Goal: Check status: Check status

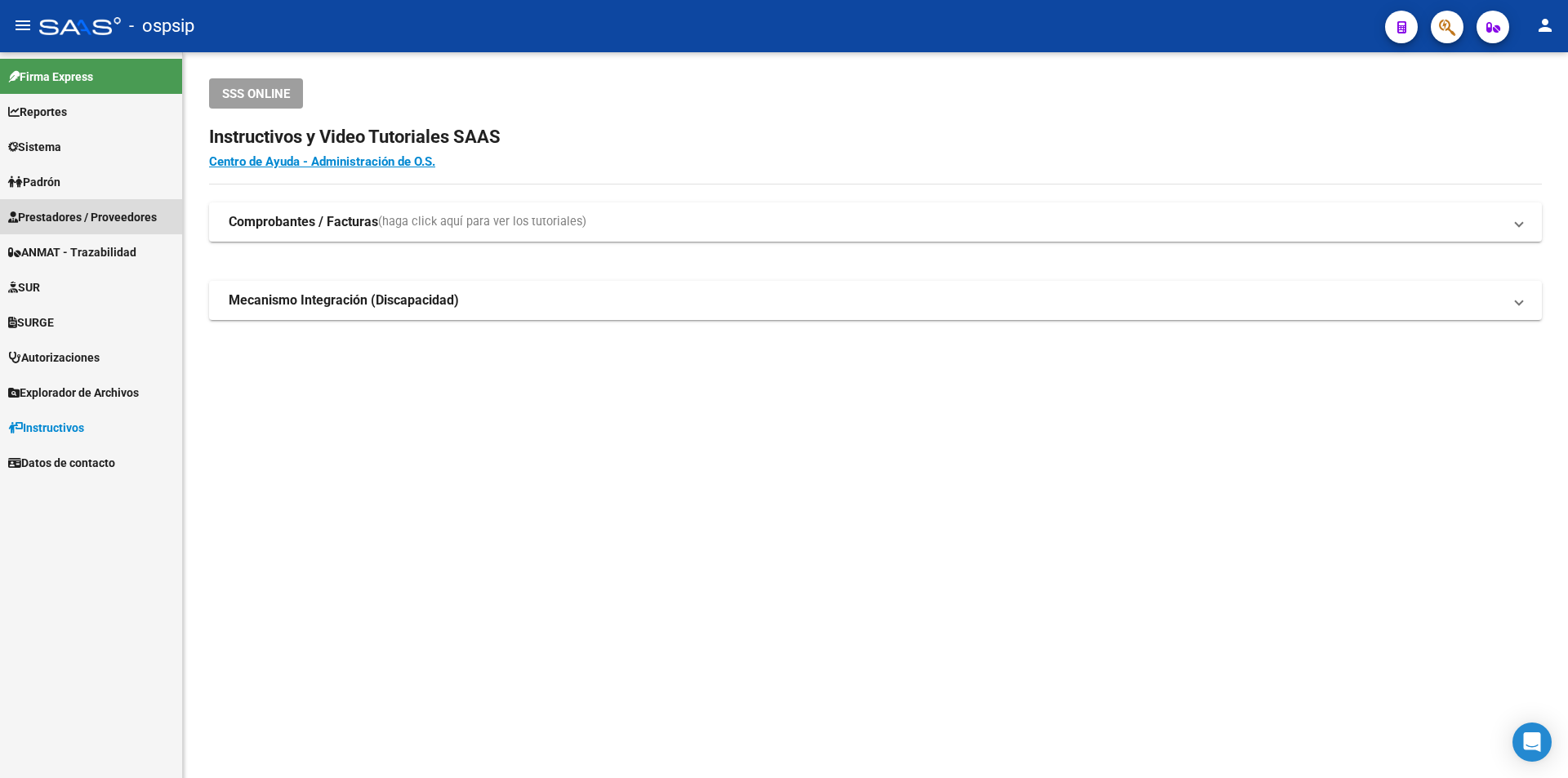
click at [139, 209] on span "Prestadores / Proveedores" at bounding box center [83, 216] width 149 height 18
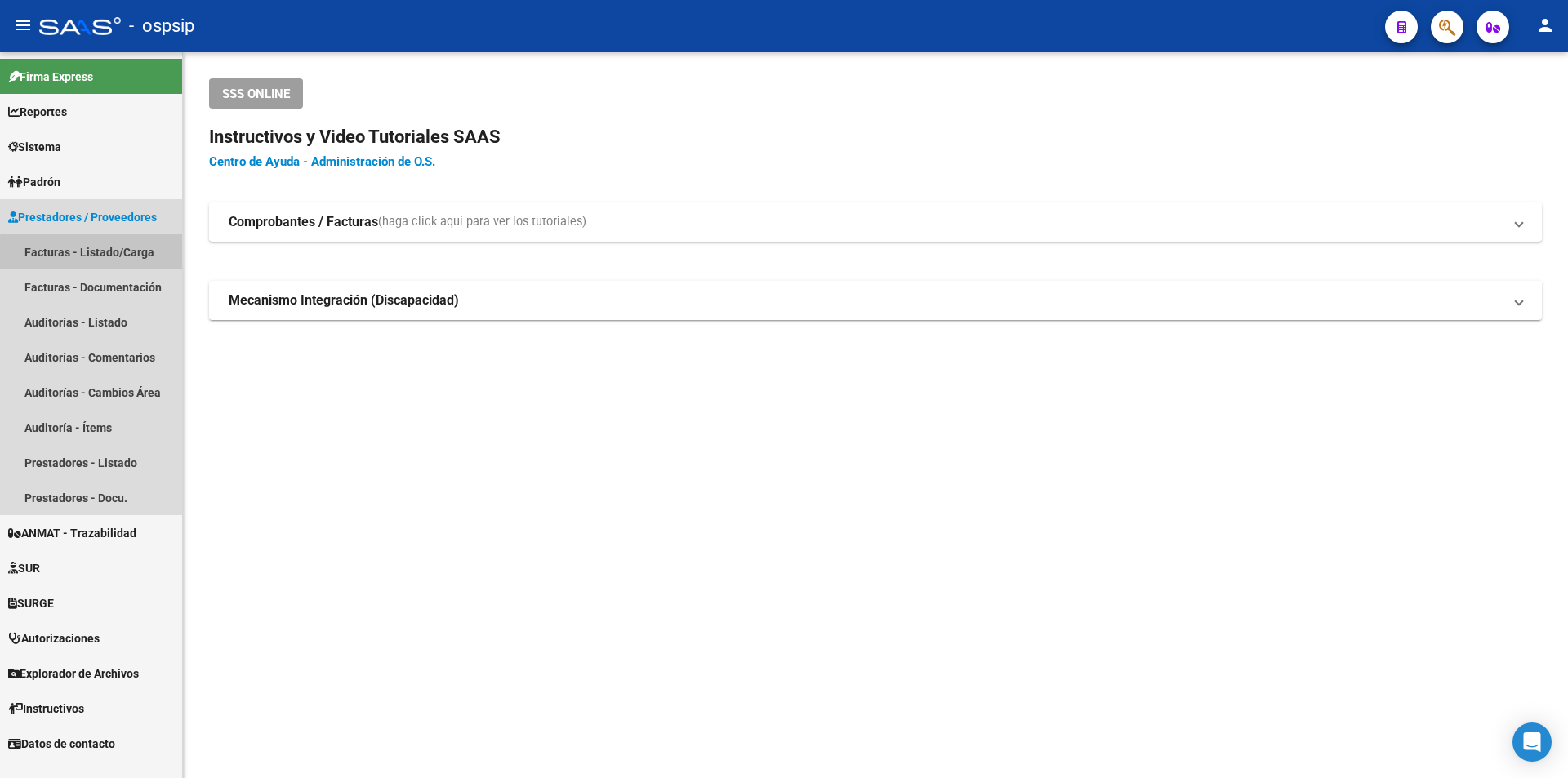
click at [131, 261] on link "Facturas - Listado/Carga" at bounding box center [90, 252] width 182 height 36
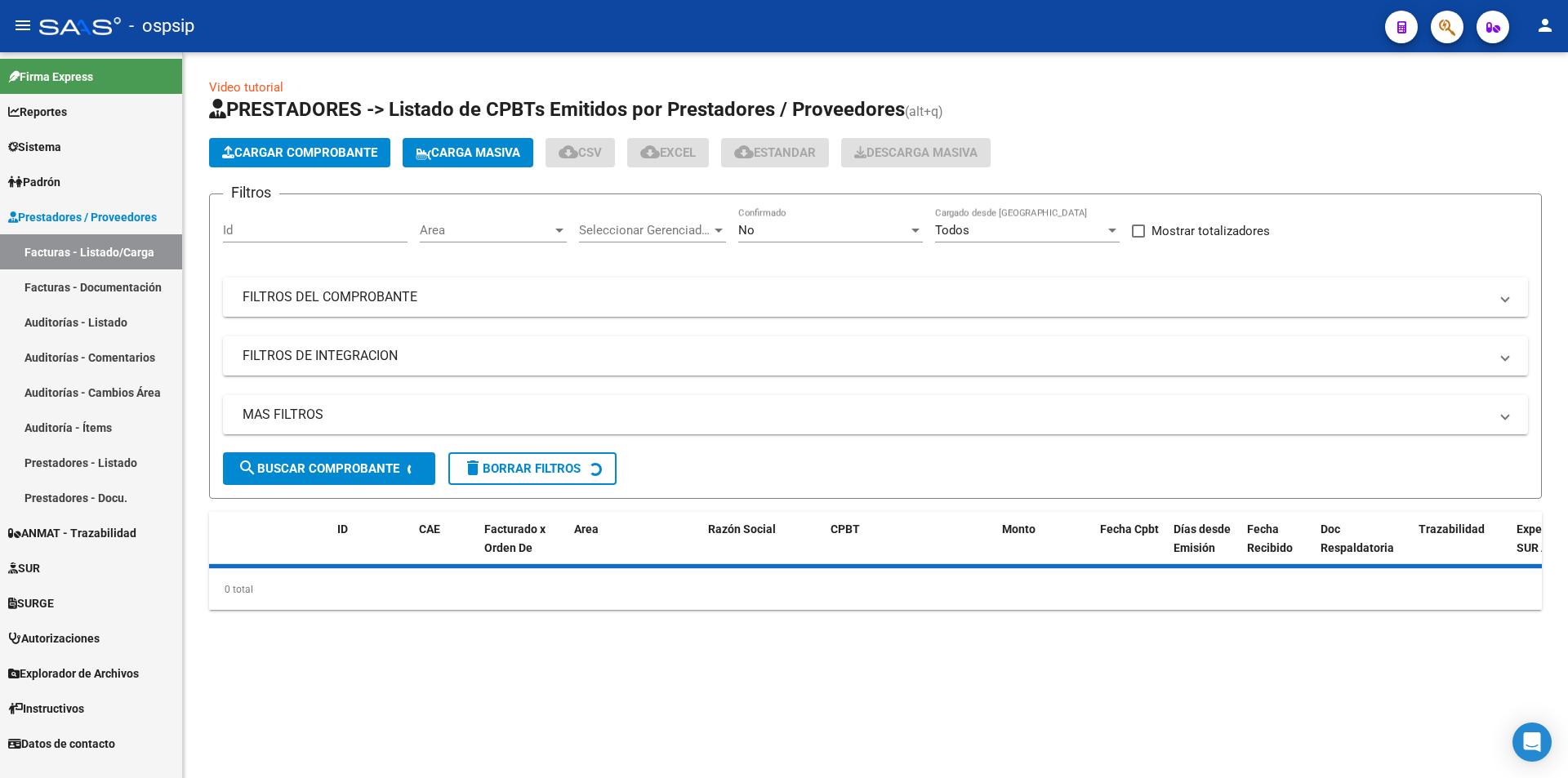
click at [341, 297] on mat-panel-title "FILTROS DEL COMPROBANTE" at bounding box center [866, 297] width 1247 height 18
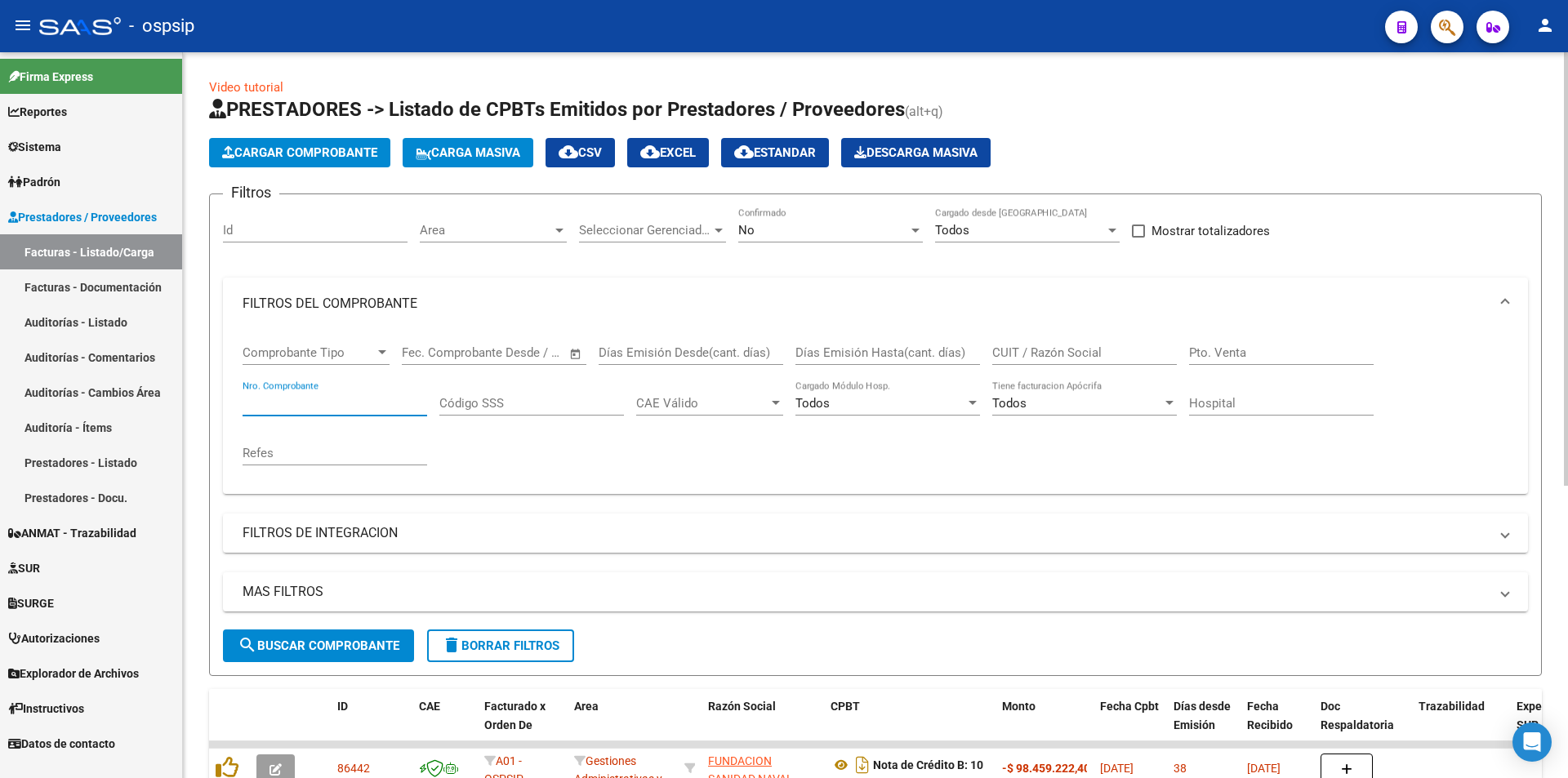
click at [307, 397] on input "Nro. Comprobante" at bounding box center [335, 403] width 184 height 14
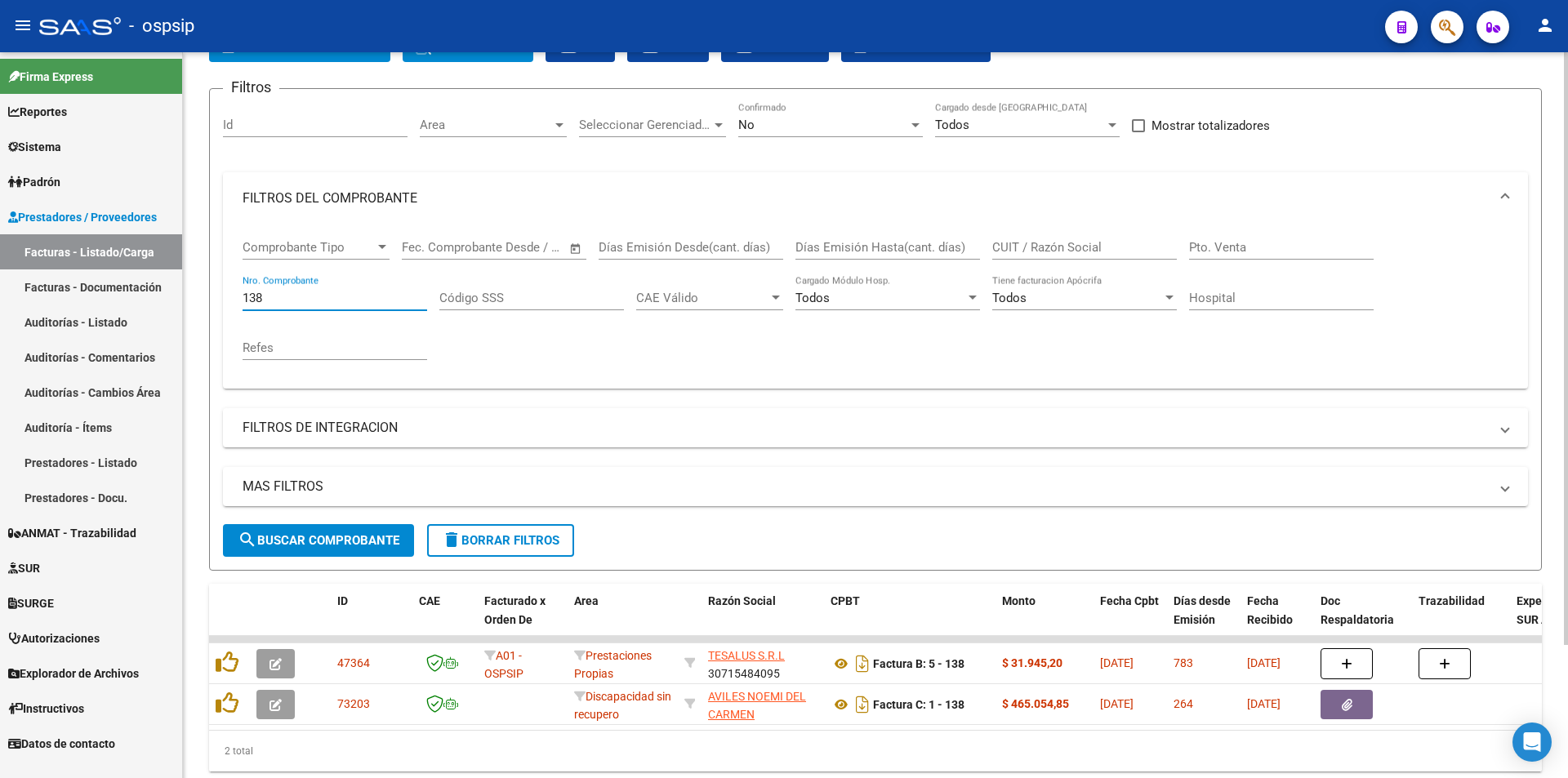
scroll to position [82, 0]
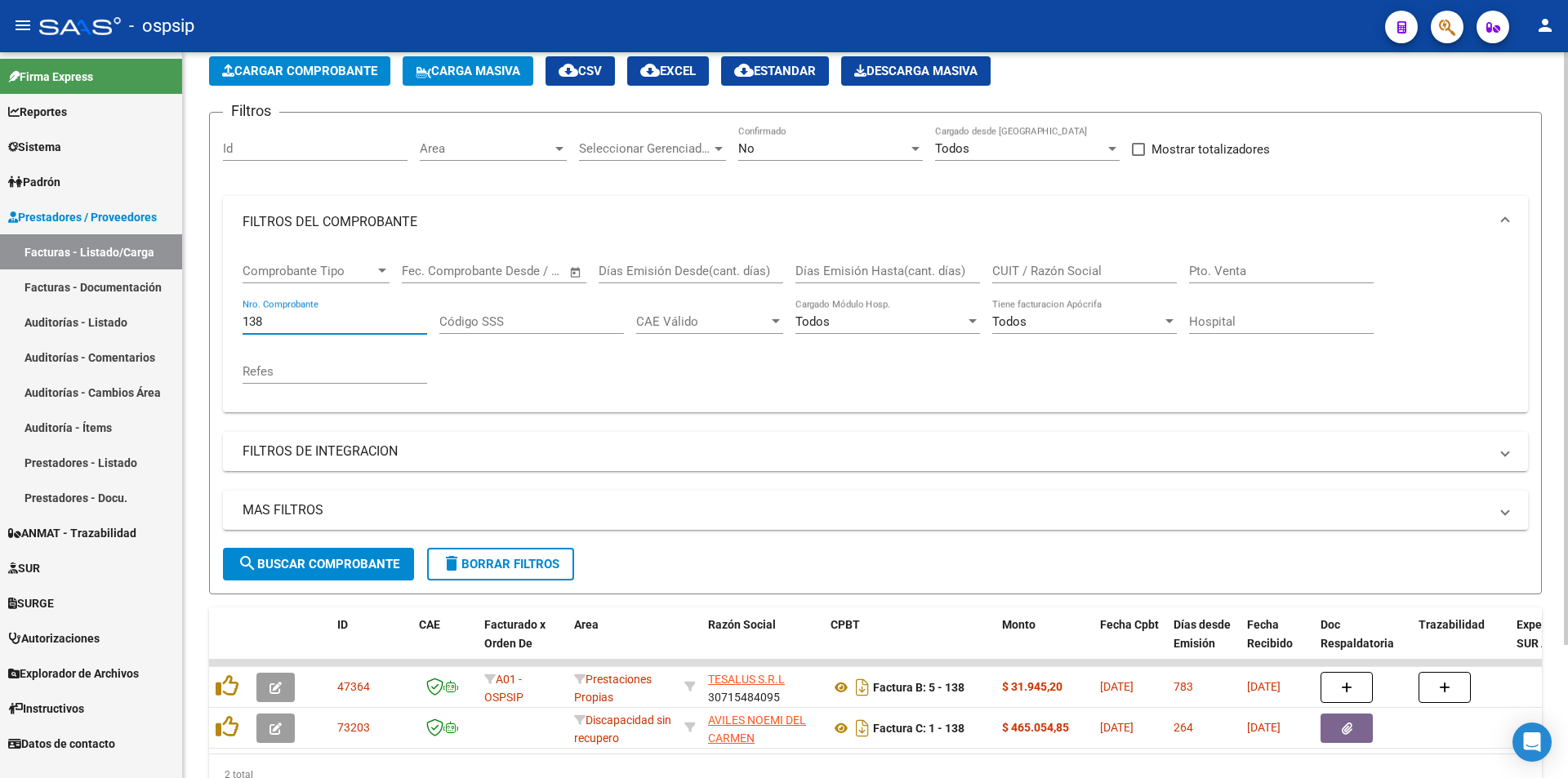
type input "138"
click at [792, 123] on form "Filtros Id Area Area Seleccionar Gerenciador Seleccionar Gerenciador No Confirm…" at bounding box center [875, 353] width 1333 height 483
click at [778, 151] on div "No" at bounding box center [823, 148] width 170 height 14
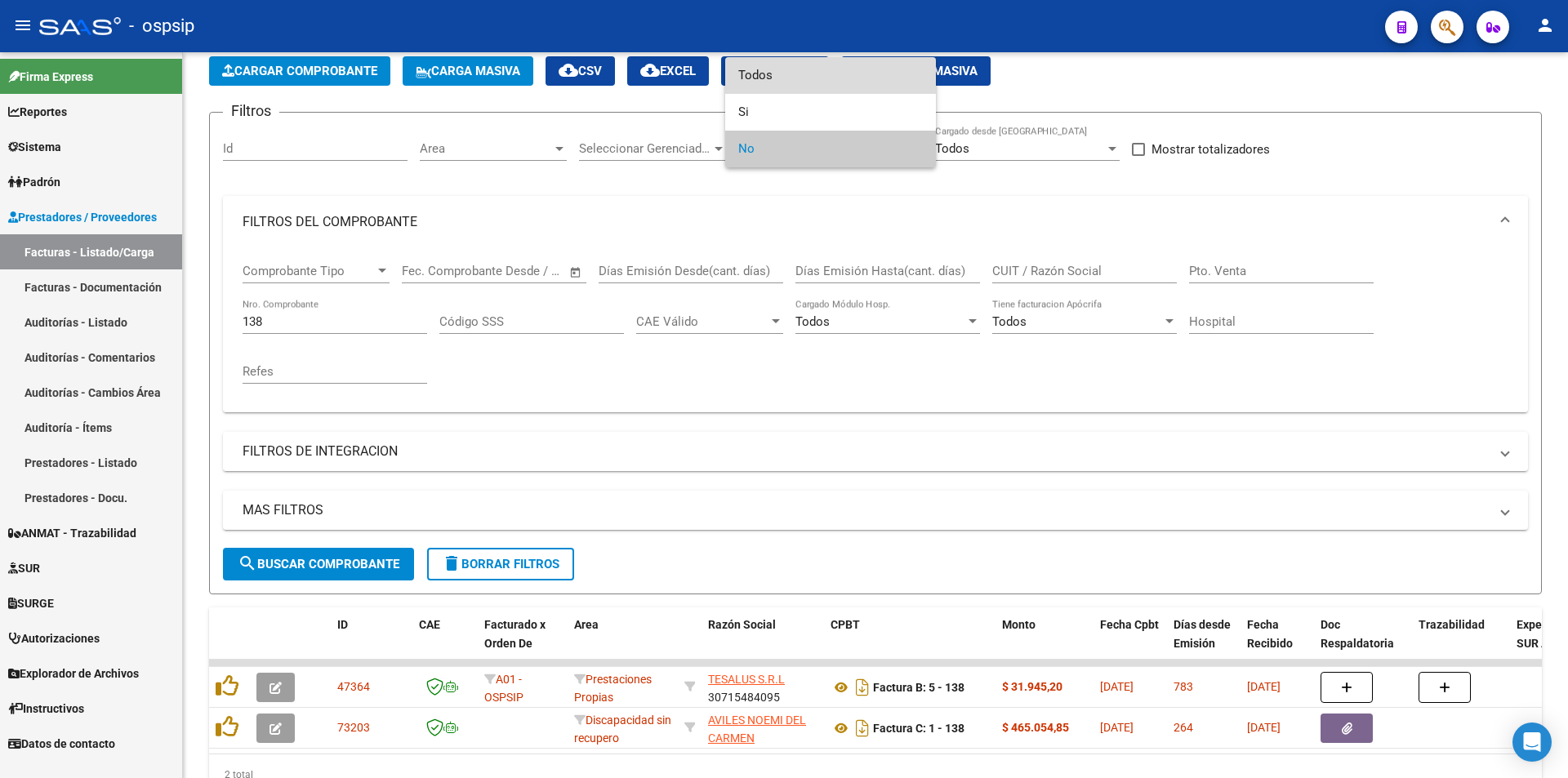
click at [799, 60] on span "Todos" at bounding box center [831, 75] width 184 height 36
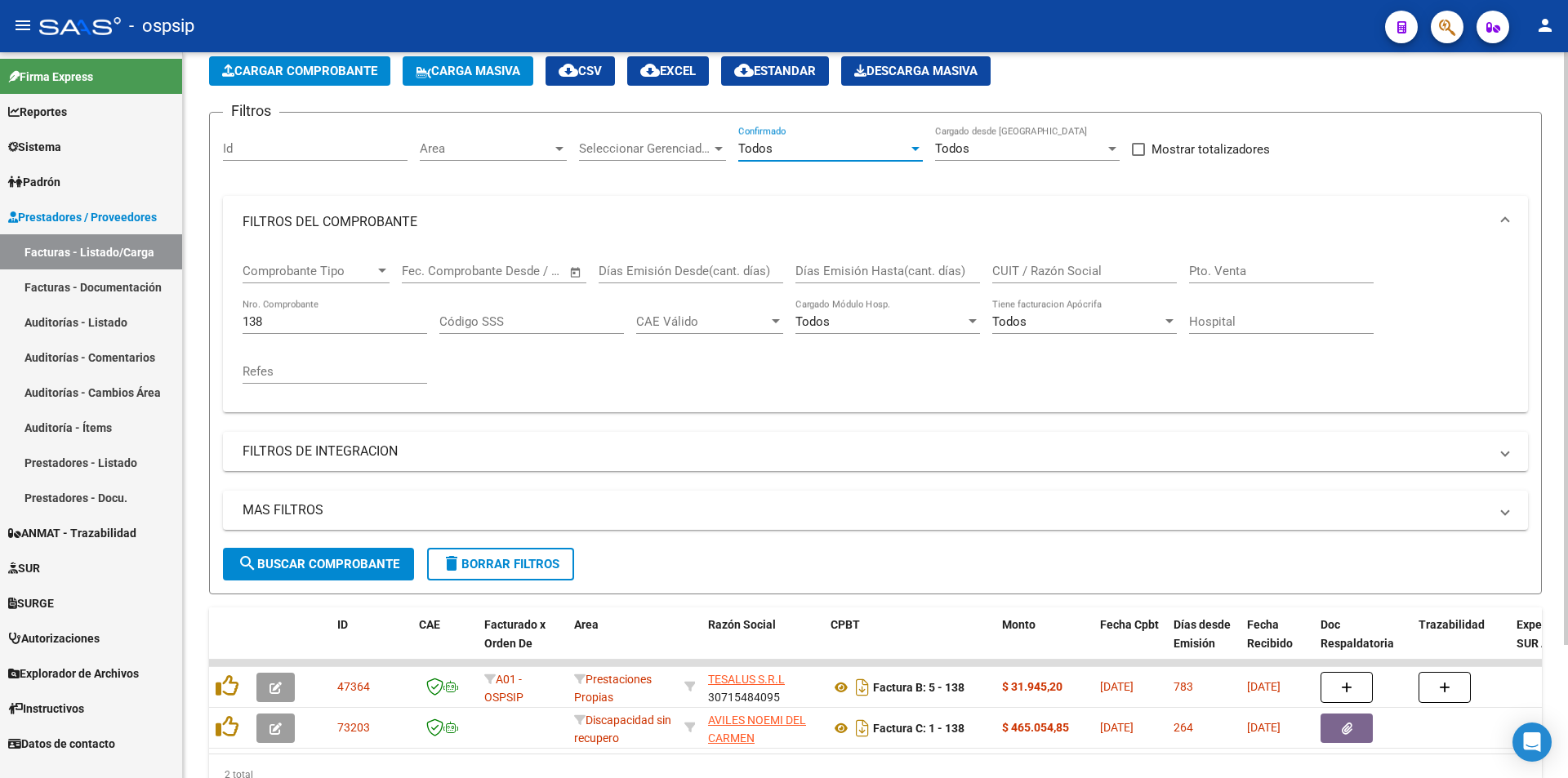
click at [395, 310] on div "138 Nro. Comprobante" at bounding box center [335, 316] width 184 height 36
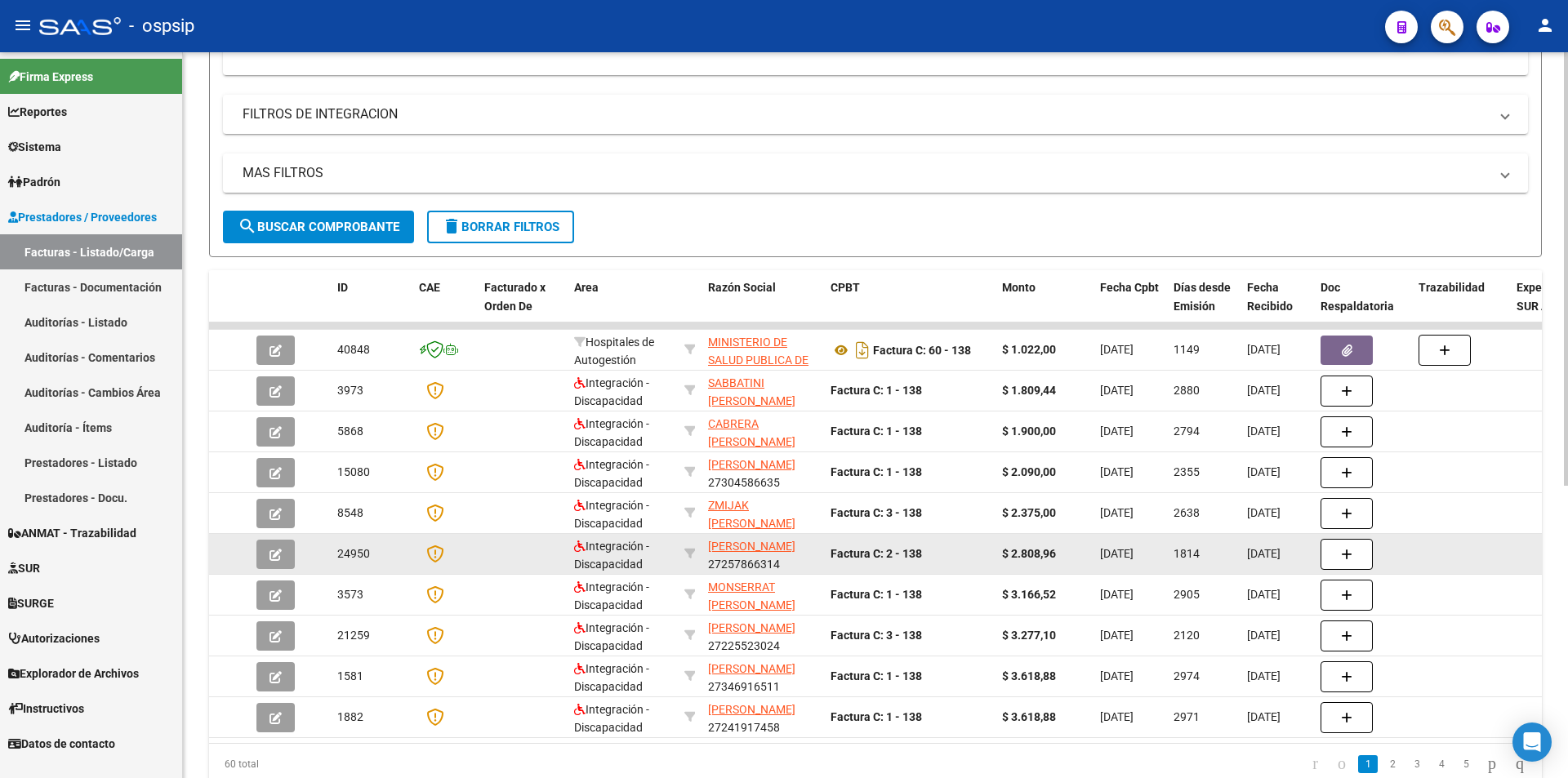
scroll to position [490, 0]
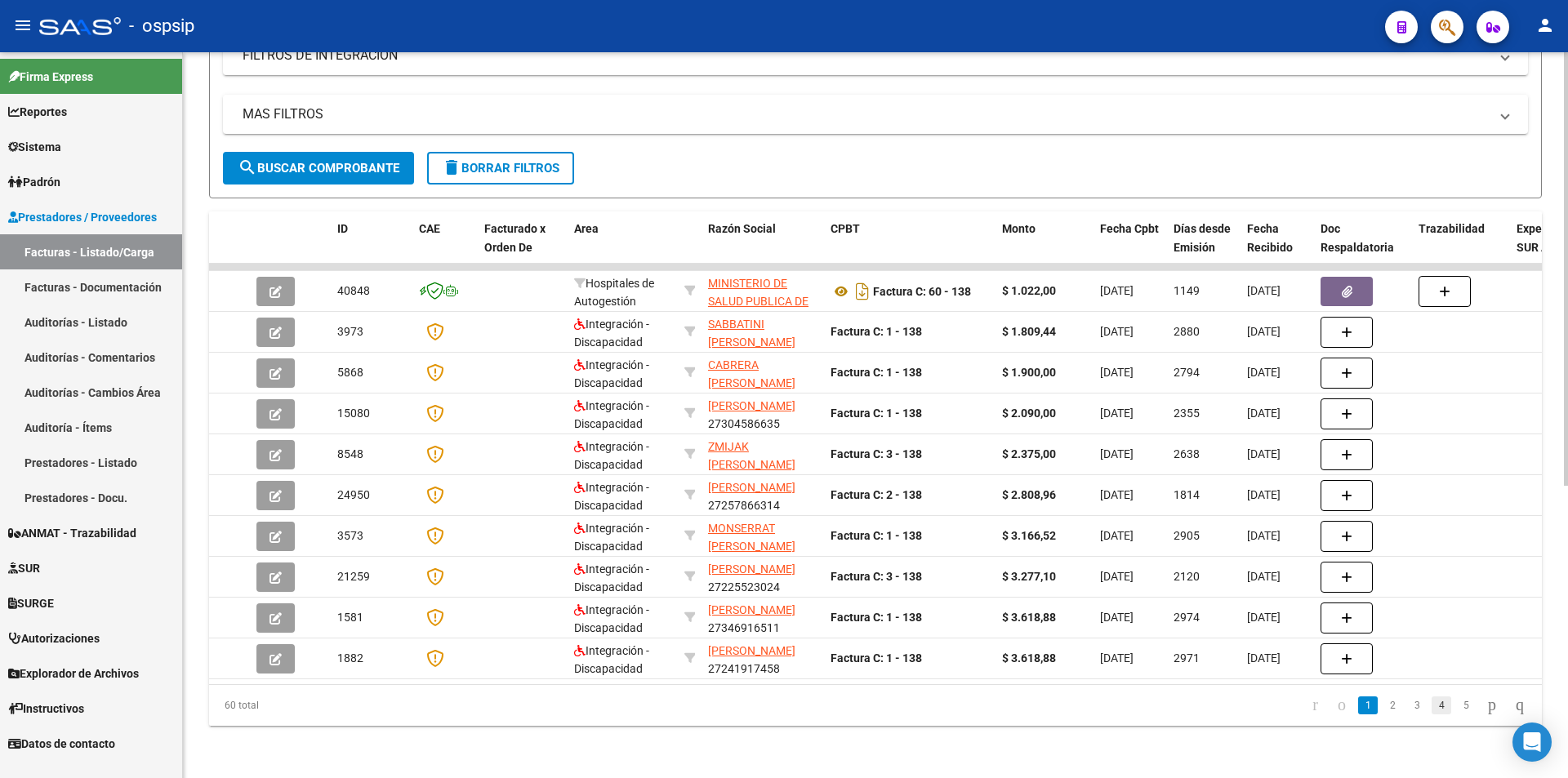
click at [1432, 704] on link "4" at bounding box center [1441, 705] width 19 height 18
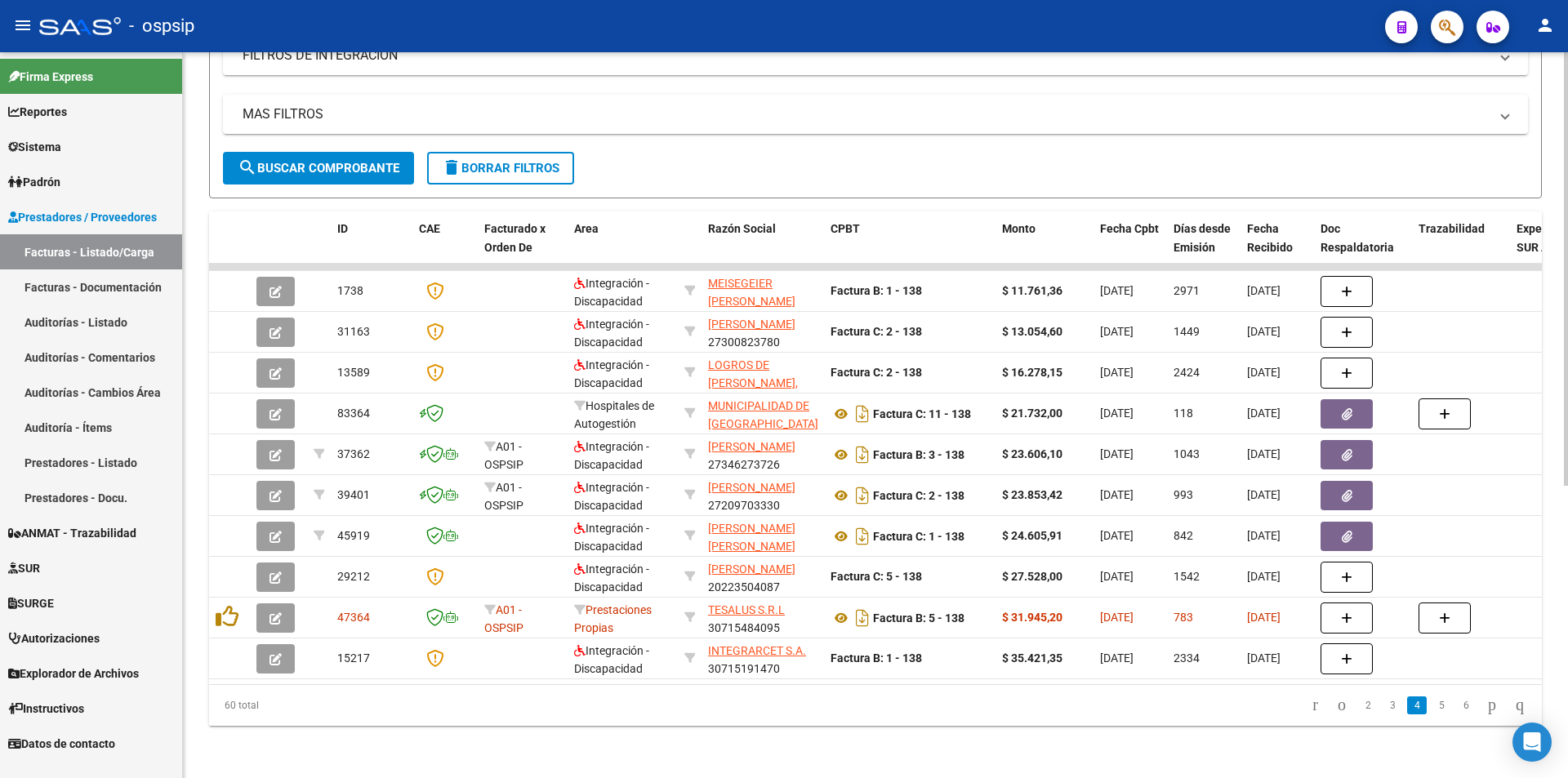
click at [1478, 705] on li at bounding box center [1492, 705] width 28 height 28
click at [1456, 706] on link "6" at bounding box center [1466, 705] width 19 height 18
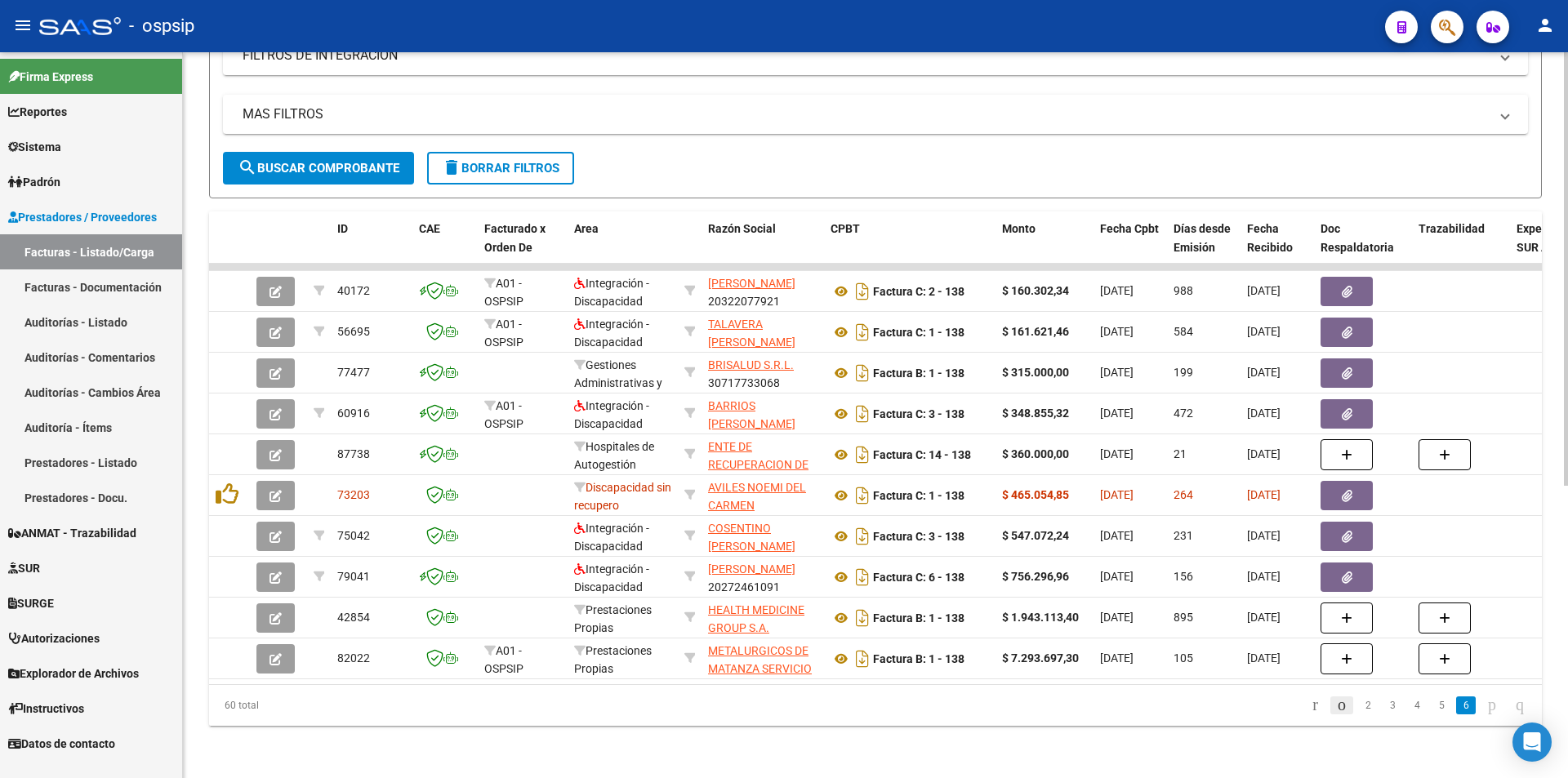
click at [1335, 710] on icon "go to previous page" at bounding box center [1341, 704] width 13 height 19
